Goal: Task Accomplishment & Management: Manage account settings

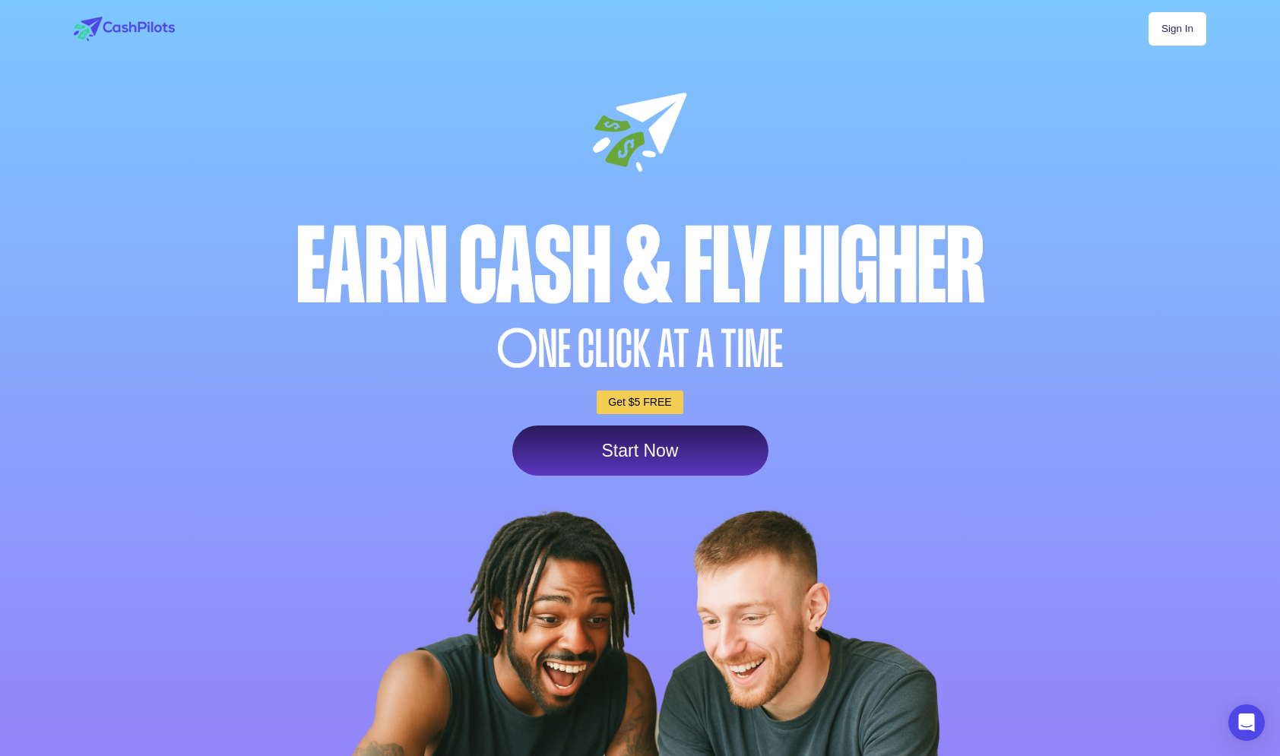
click at [1203, 38] on link "Sign In" at bounding box center [1177, 28] width 58 height 33
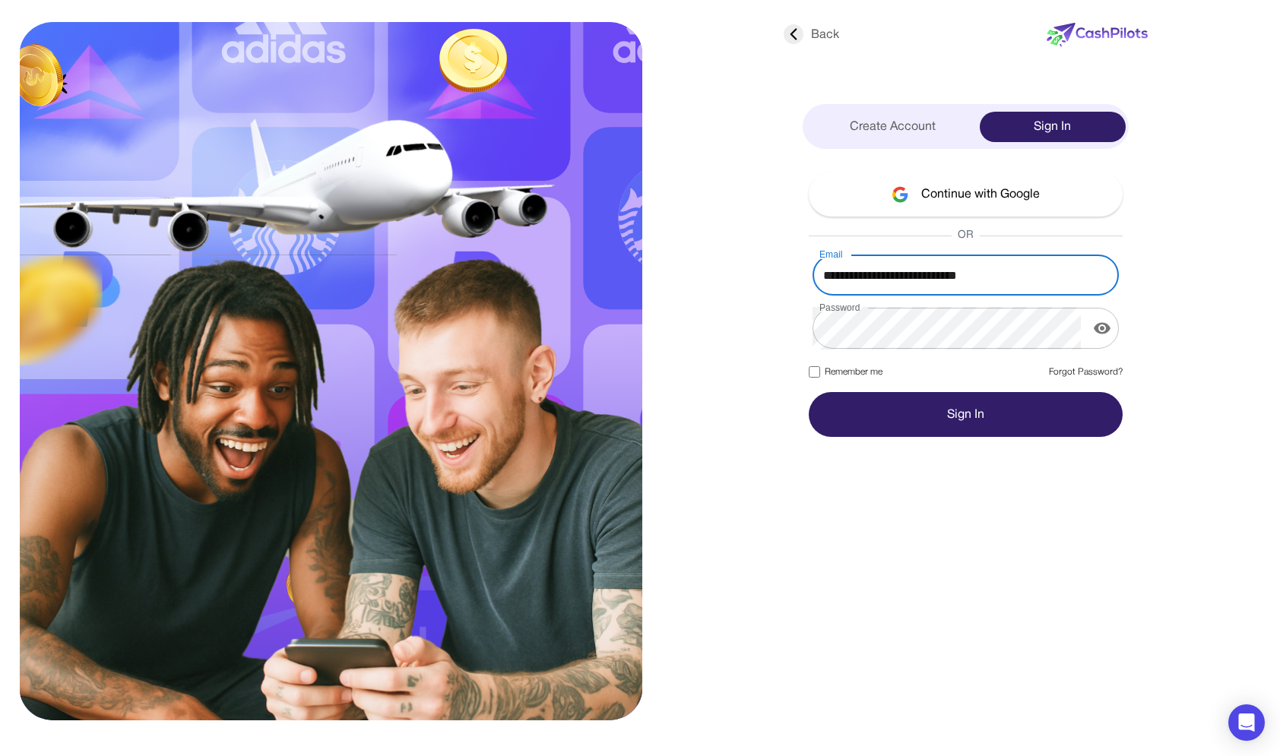
type input "**********"
click at [809, 392] on button "Sign In" at bounding box center [966, 414] width 314 height 45
